Goal: Task Accomplishment & Management: Complete application form

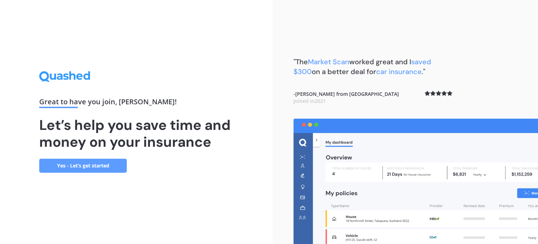
click at [101, 164] on link "Yes - Let’s get started" at bounding box center [83, 165] width 88 height 14
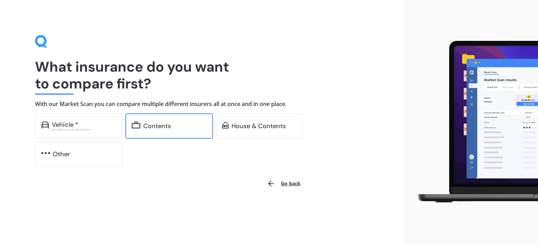
click at [151, 123] on div "Contents" at bounding box center [157, 125] width 28 height 7
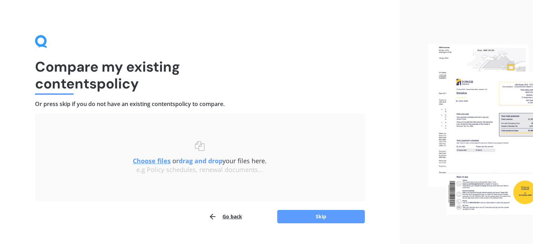
click at [151, 123] on div "Uploading Choose files or drag and drop your files here. Choose files or photos…" at bounding box center [200, 157] width 330 height 88
click at [225, 126] on div "Uploading Choose files or drag and drop your files here. Choose files or photos…" at bounding box center [200, 157] width 330 height 88
click at [322, 213] on button "Skip" at bounding box center [321, 216] width 88 height 13
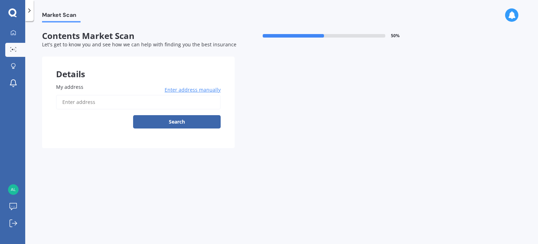
click at [238, 111] on div "Details My address Enter address manually Search Previous Next" at bounding box center [235, 101] width 386 height 91
